Goal: Obtain resource: Download file/media

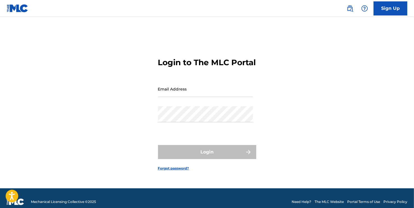
type input "[EMAIL_ADDRESS][DOMAIN_NAME]"
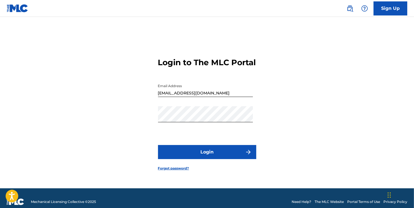
click at [226, 151] on button "Login" at bounding box center [207, 152] width 98 height 14
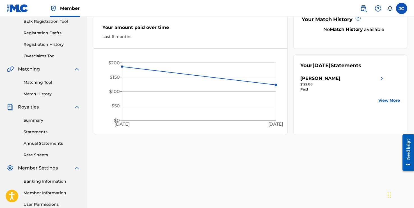
scroll to position [112, 0]
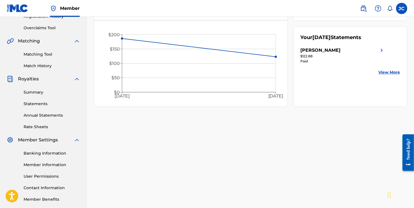
click at [47, 94] on link "Summary" at bounding box center [52, 92] width 57 height 6
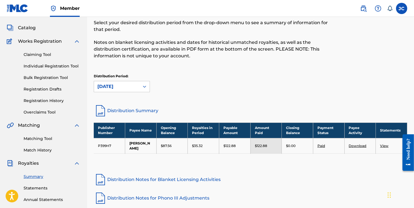
scroll to position [56, 0]
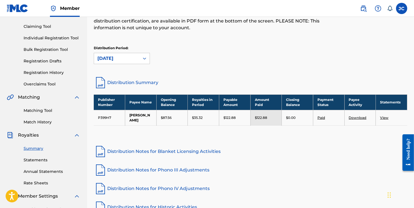
click at [212, 118] on td "$35.32" at bounding box center [203, 117] width 31 height 15
click at [358, 118] on link "Download" at bounding box center [358, 117] width 18 height 4
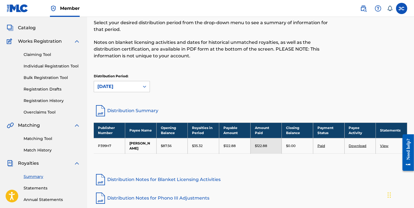
scroll to position [0, 0]
